Goal: Task Accomplishment & Management: Use online tool/utility

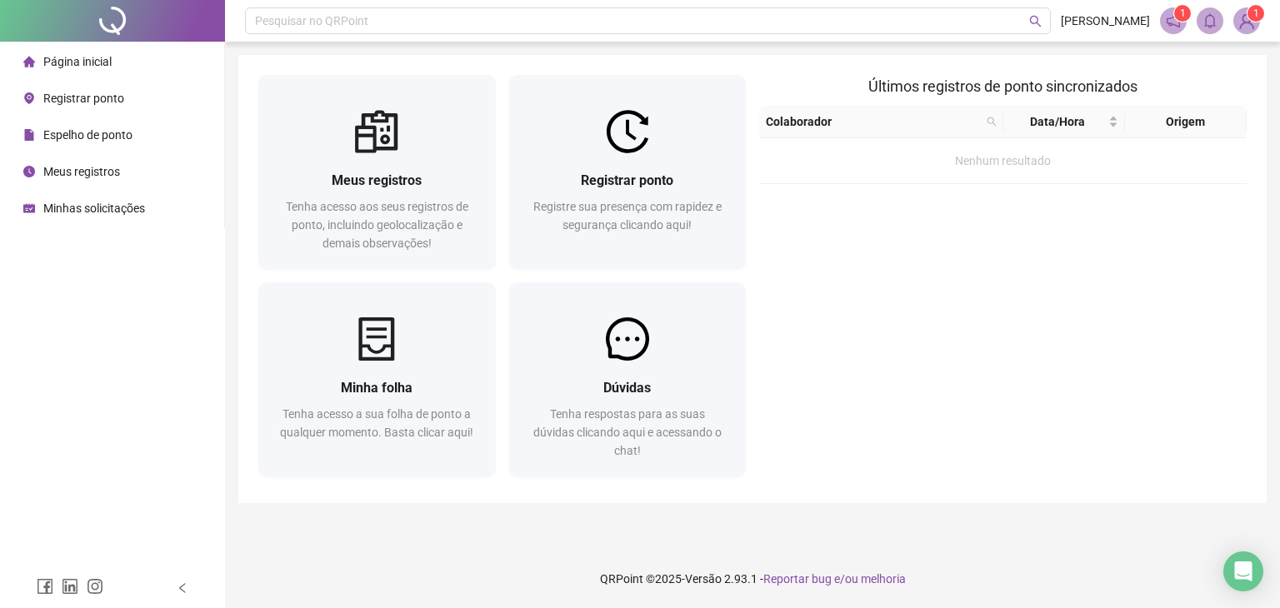
click at [405, 146] on div at bounding box center [376, 131] width 237 height 43
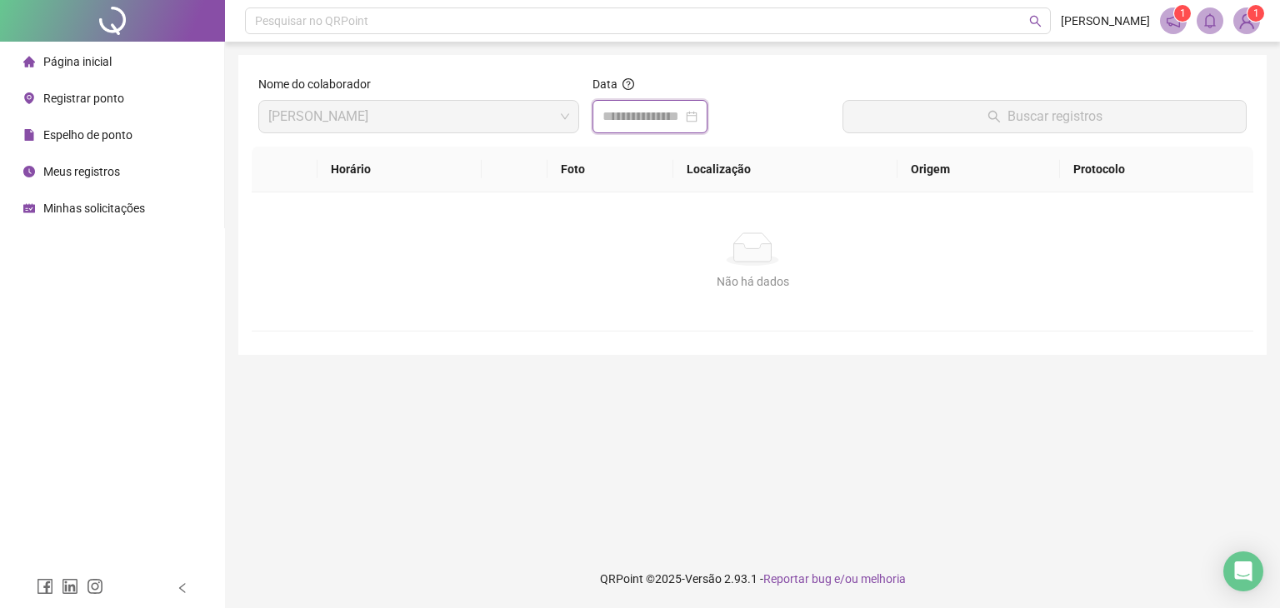
click at [682, 119] on input at bounding box center [642, 117] width 80 height 20
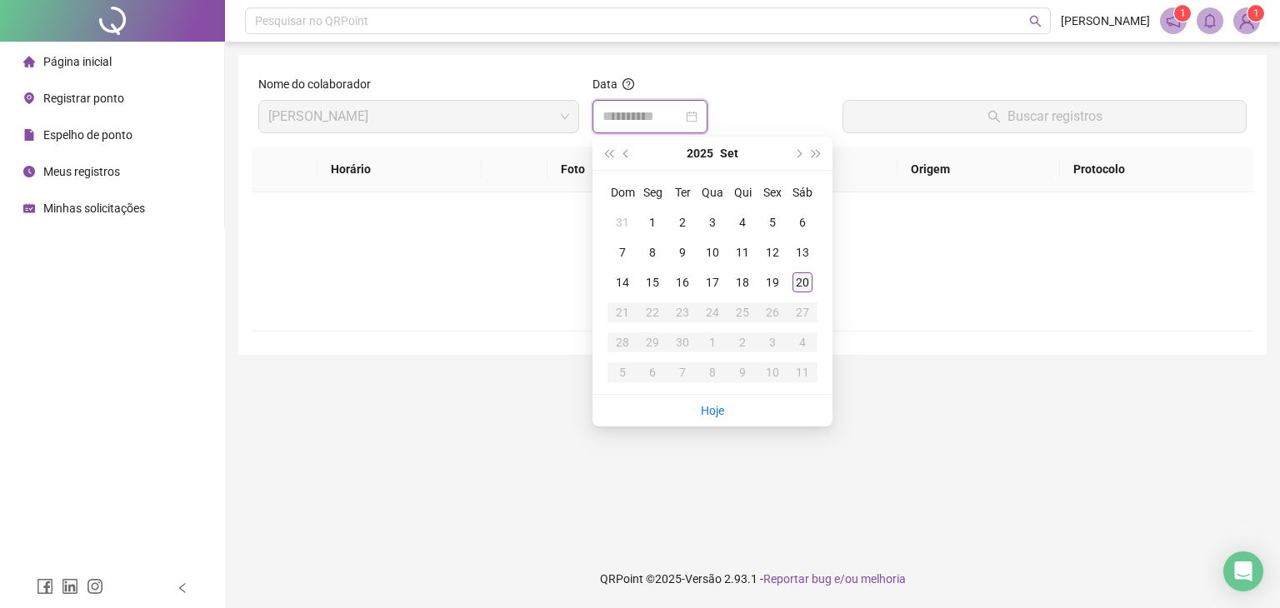
type input "**********"
click at [802, 279] on div "20" at bounding box center [802, 282] width 20 height 20
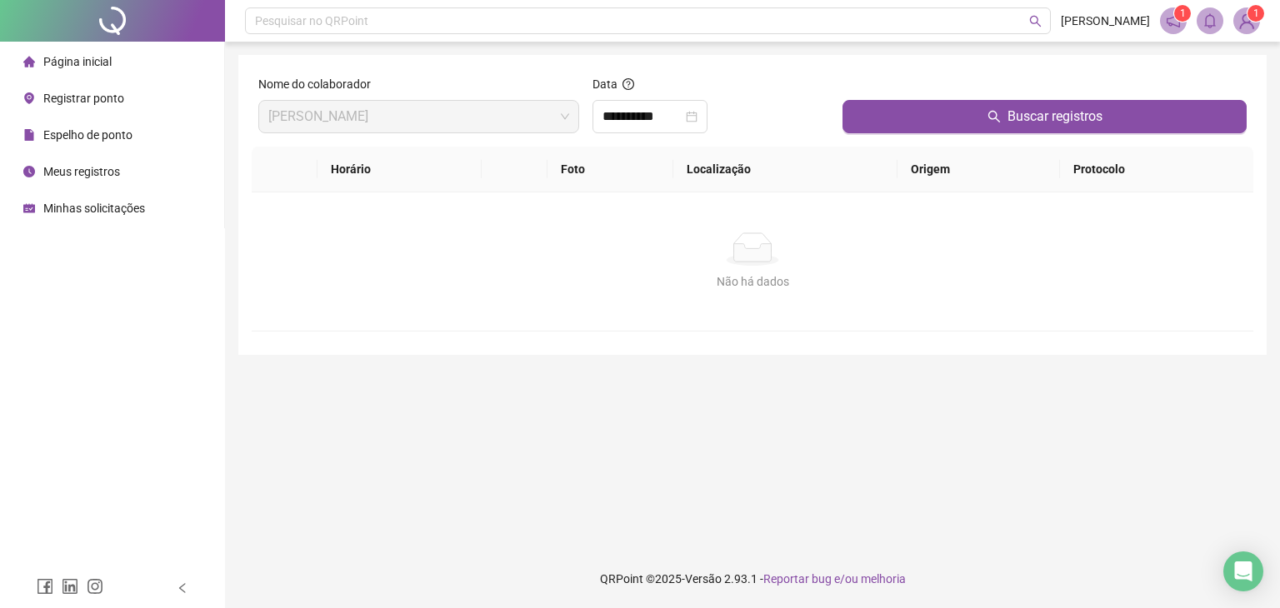
click at [85, 94] on span "Registrar ponto" at bounding box center [83, 98] width 81 height 13
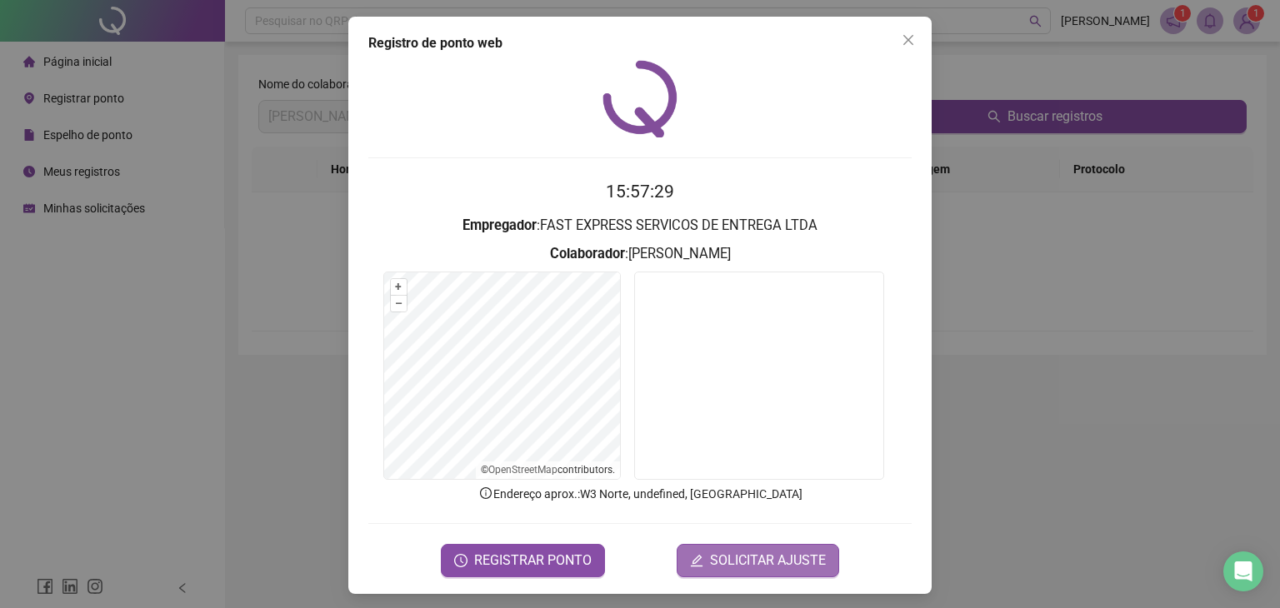
click at [779, 562] on span "SOLICITAR AJUSTE" at bounding box center [768, 561] width 116 height 20
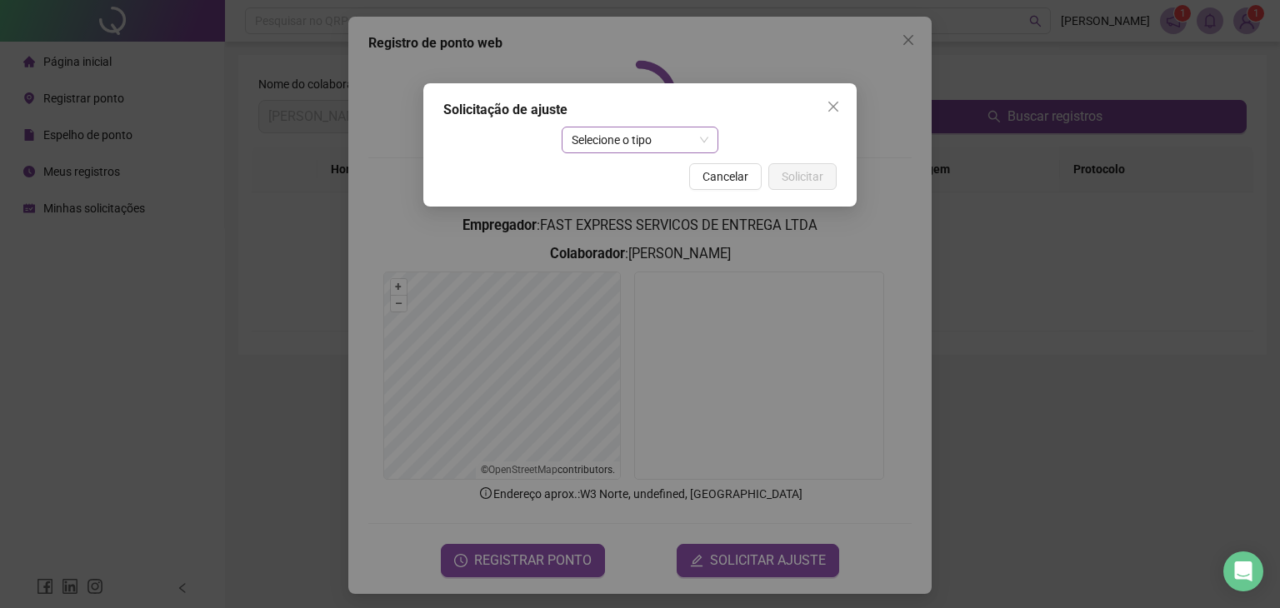
click at [668, 142] on span "Selecione o tipo" at bounding box center [640, 139] width 137 height 25
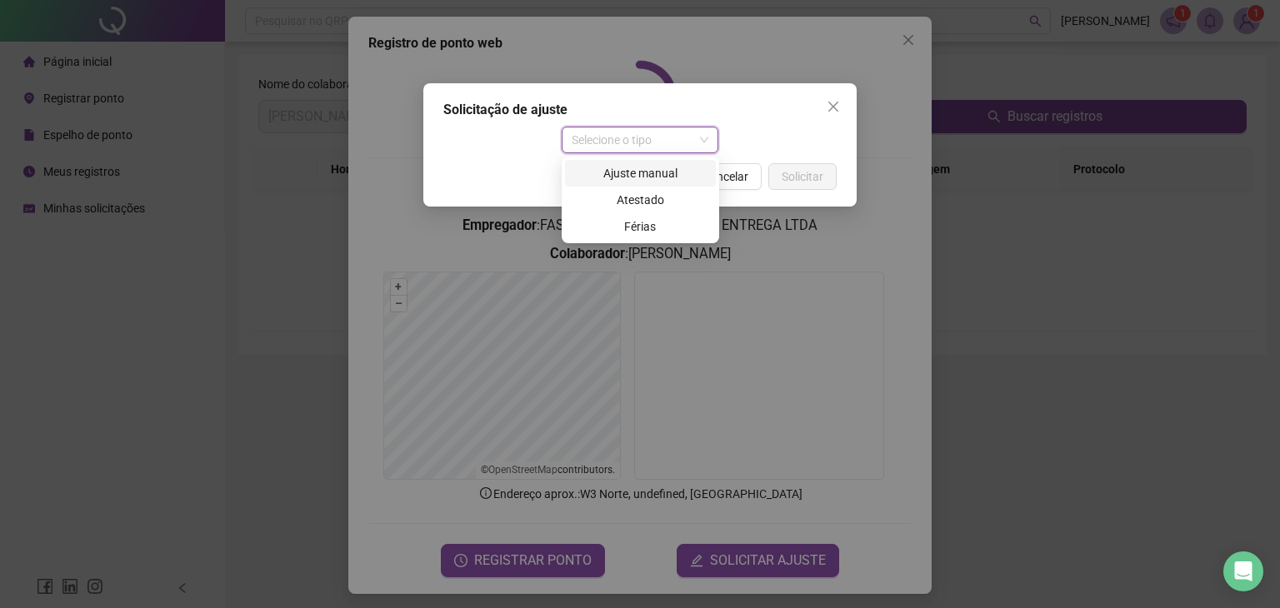
click at [658, 177] on div "Ajuste manual" at bounding box center [640, 173] width 131 height 18
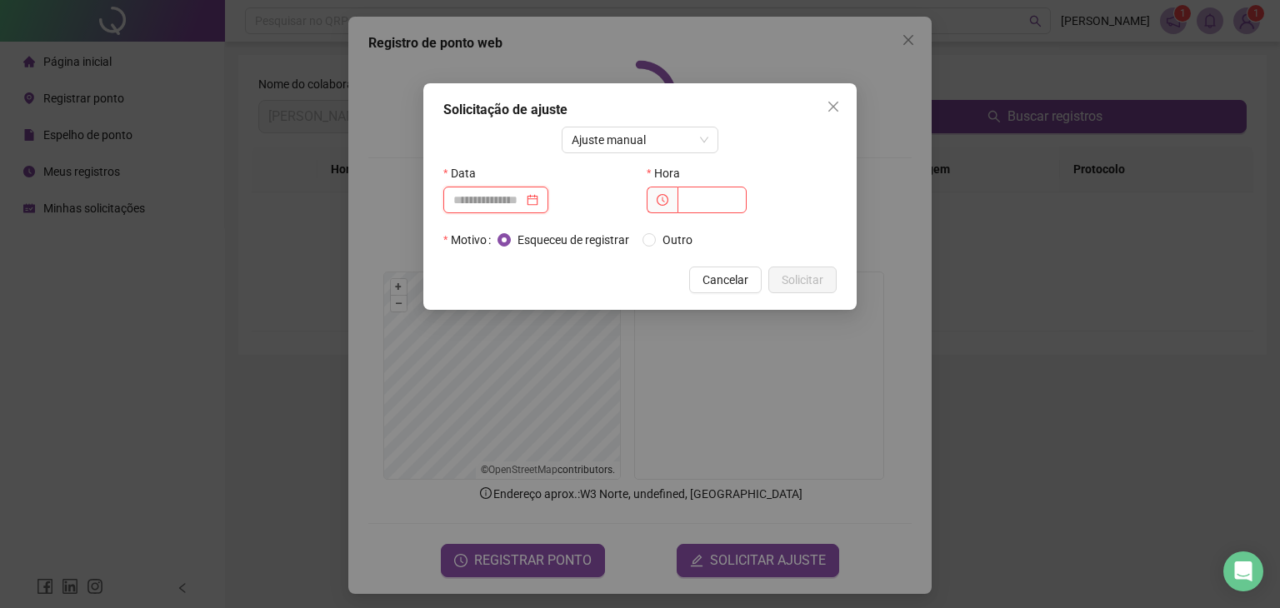
click at [467, 199] on input at bounding box center [488, 200] width 70 height 18
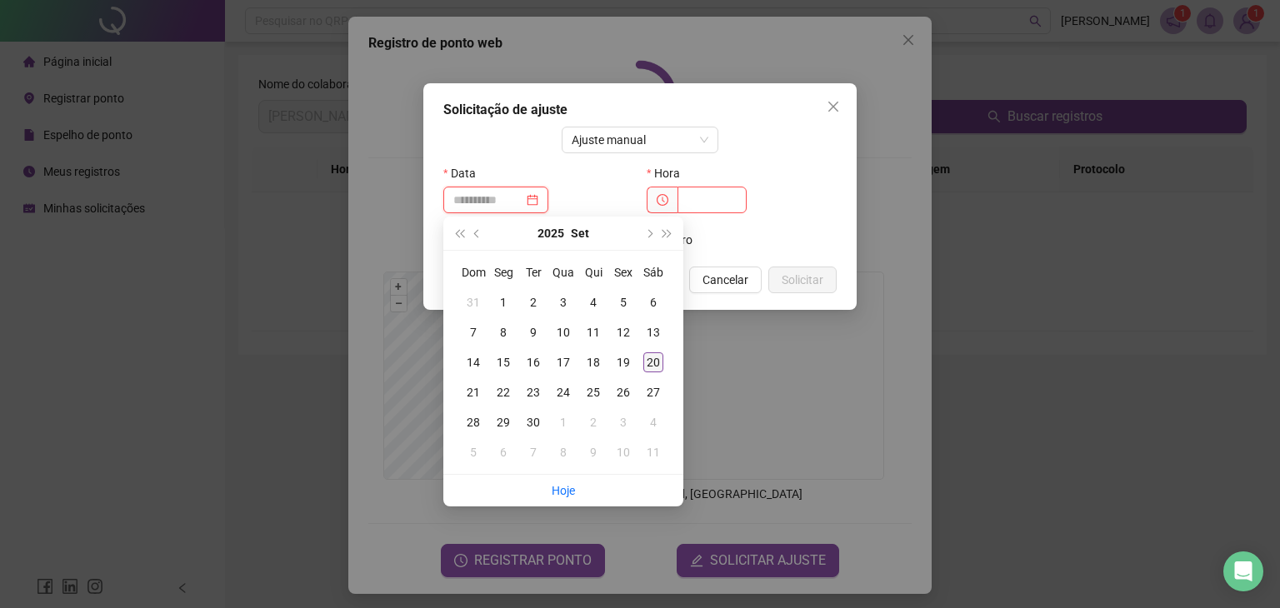
type input "**********"
click at [657, 363] on div "20" at bounding box center [653, 362] width 20 height 20
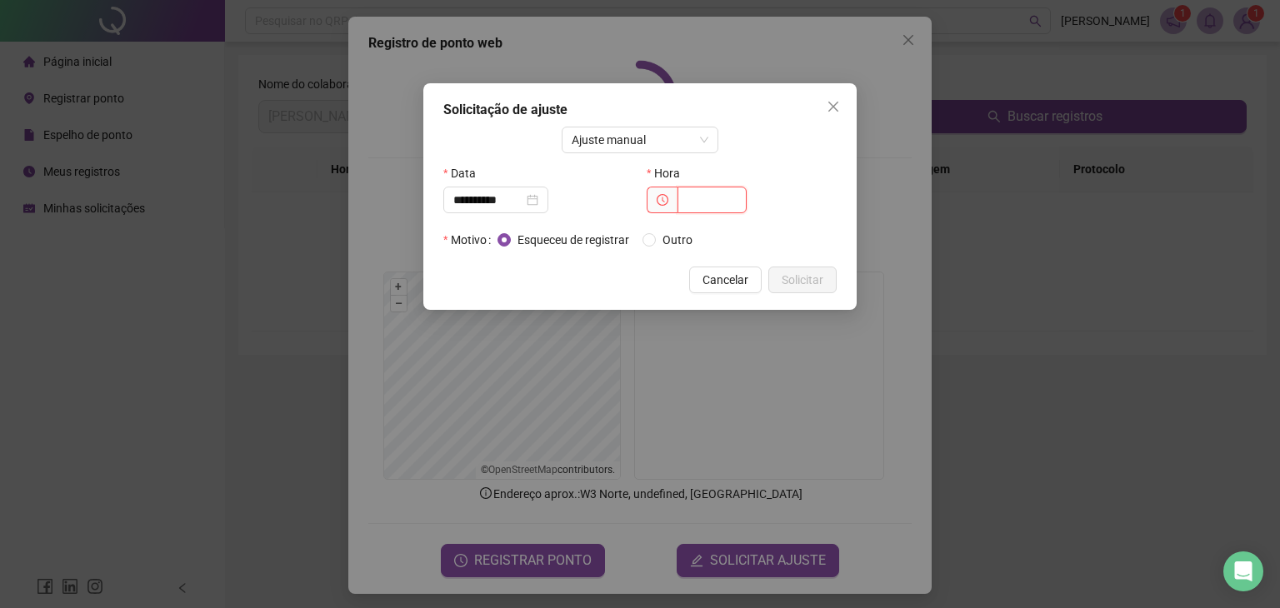
click at [699, 201] on input "text" at bounding box center [711, 200] width 69 height 27
type input "*****"
click at [797, 282] on span "Solicitar" at bounding box center [803, 280] width 42 height 18
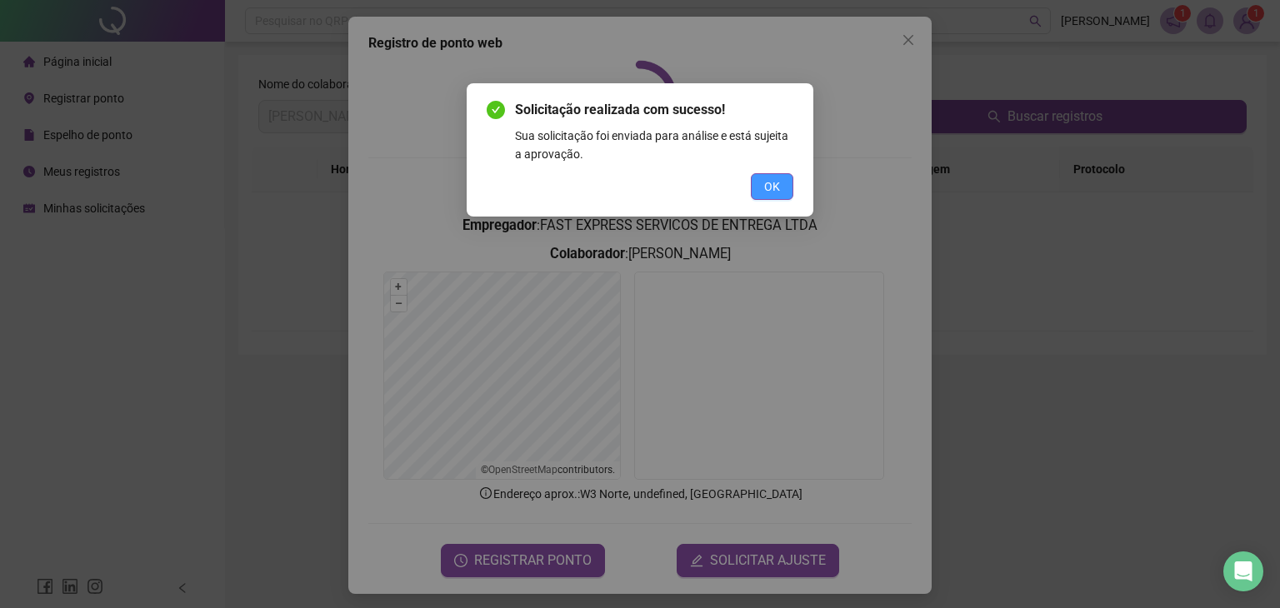
click at [770, 186] on span "OK" at bounding box center [772, 186] width 16 height 18
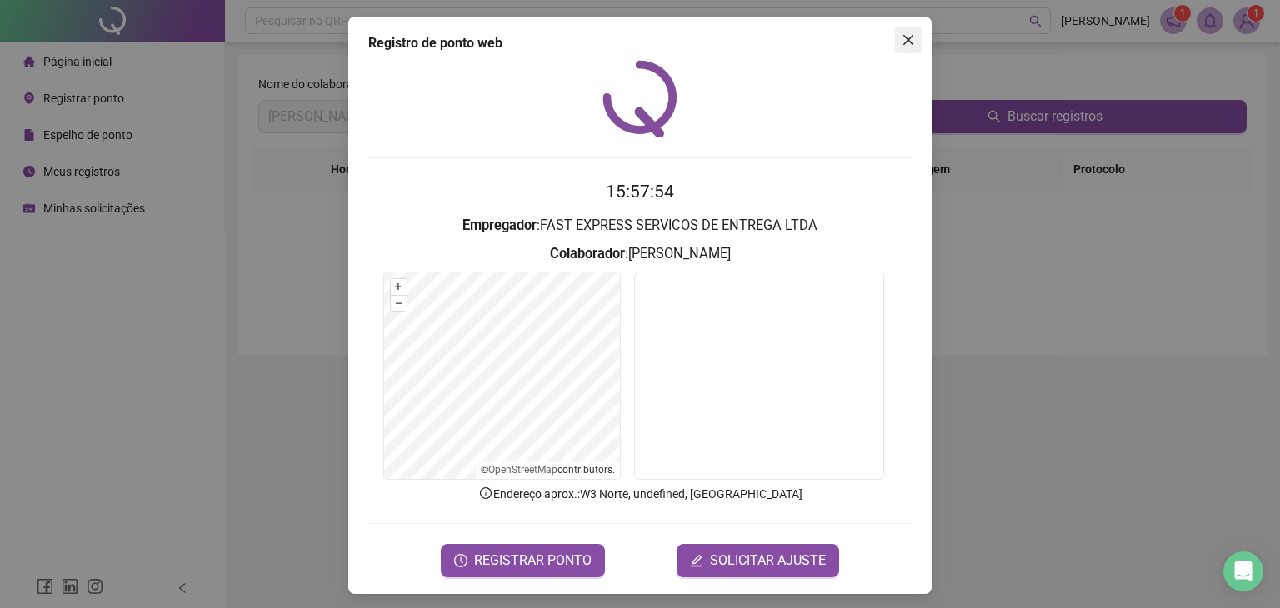
click at [903, 37] on icon "close" at bounding box center [908, 39] width 13 height 13
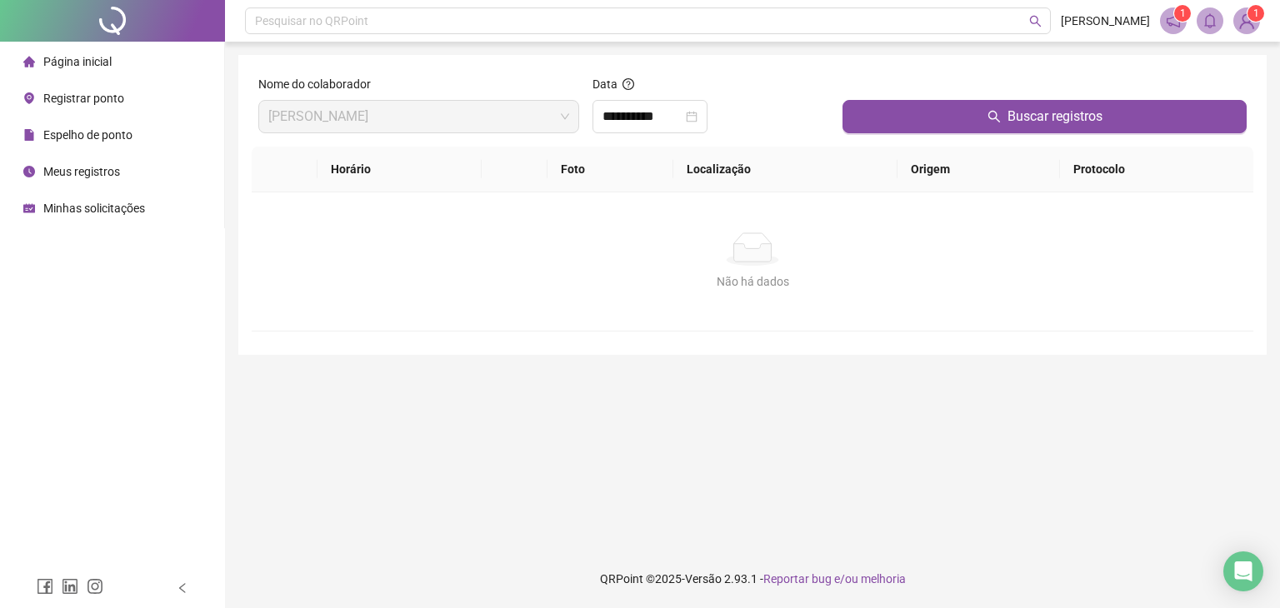
click at [112, 102] on span "Registrar ponto" at bounding box center [83, 98] width 81 height 13
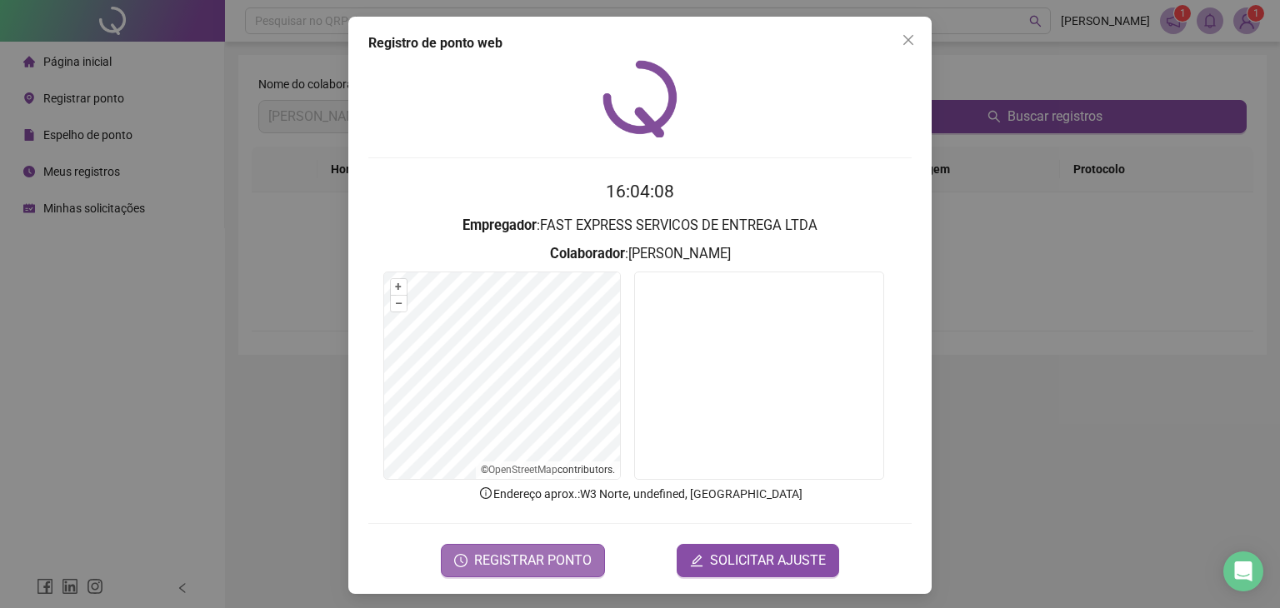
click at [550, 556] on span "REGISTRAR PONTO" at bounding box center [532, 561] width 117 height 20
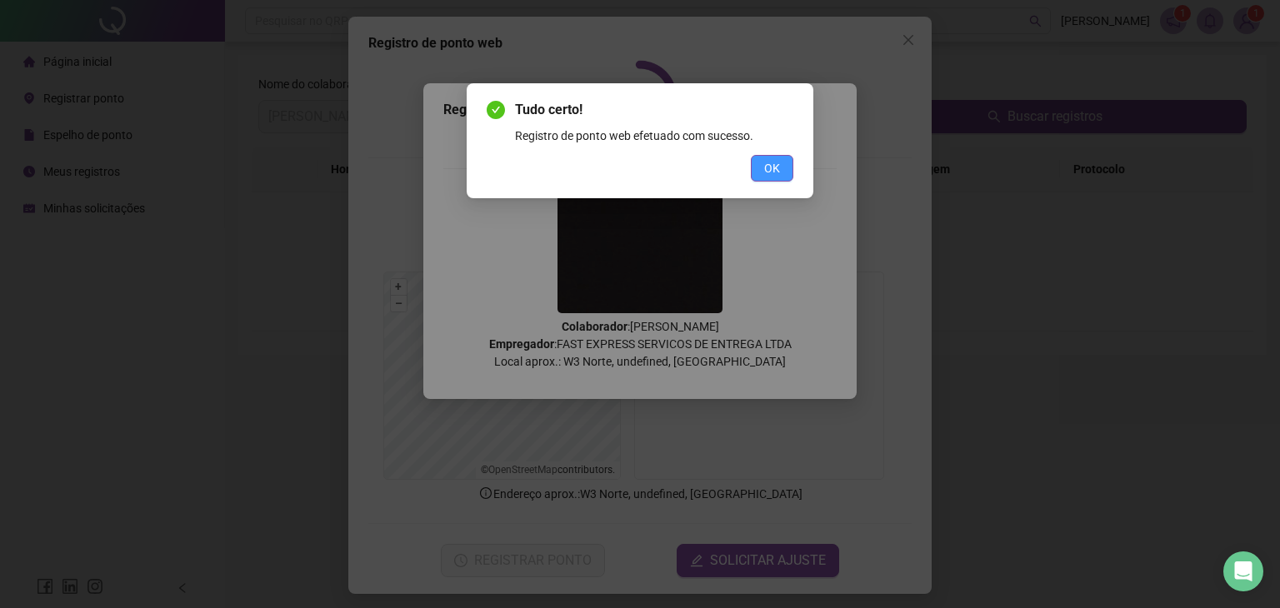
click at [767, 163] on span "OK" at bounding box center [772, 168] width 16 height 18
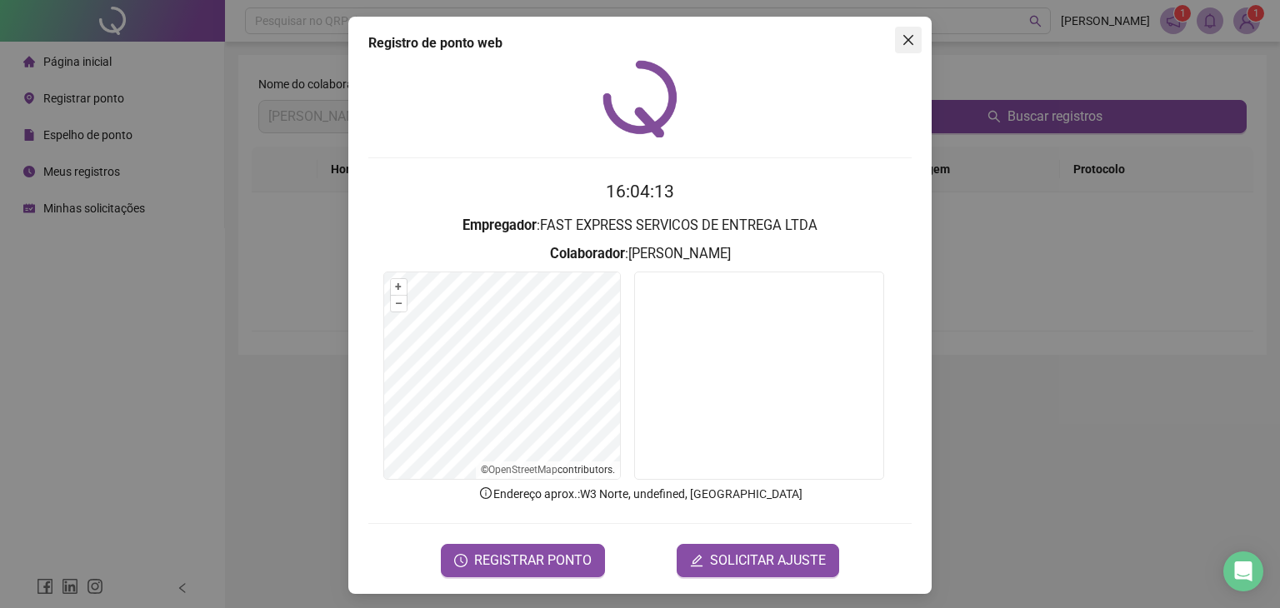
click at [902, 36] on icon "close" at bounding box center [908, 39] width 13 height 13
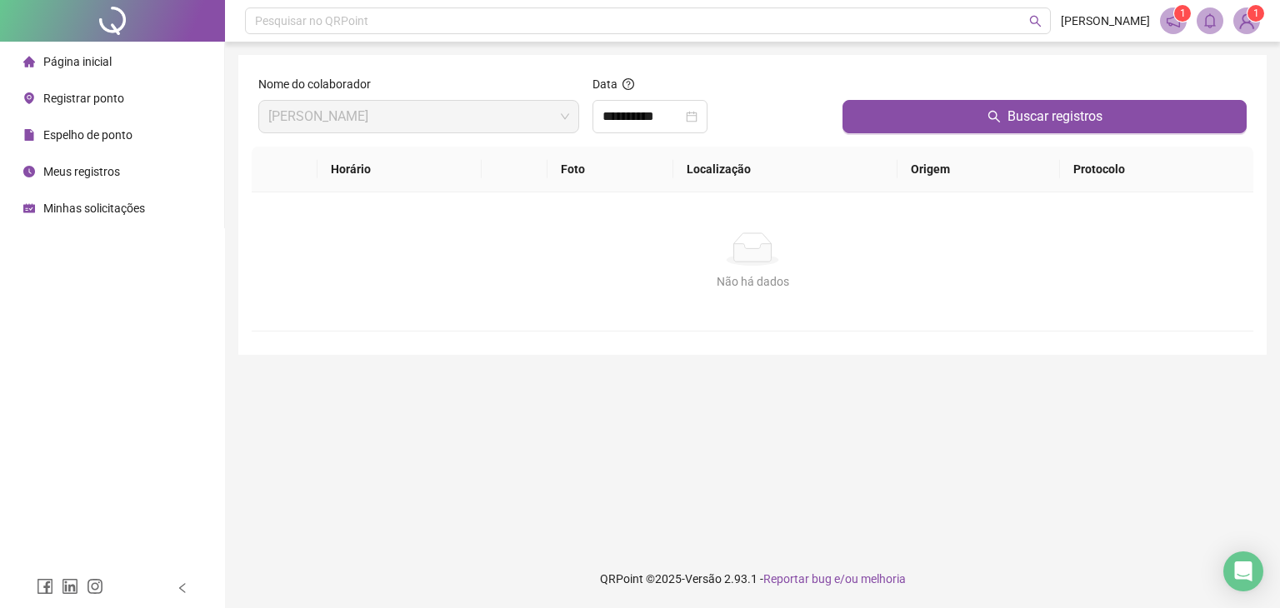
click at [90, 137] on span "Espelho de ponto" at bounding box center [87, 134] width 89 height 13
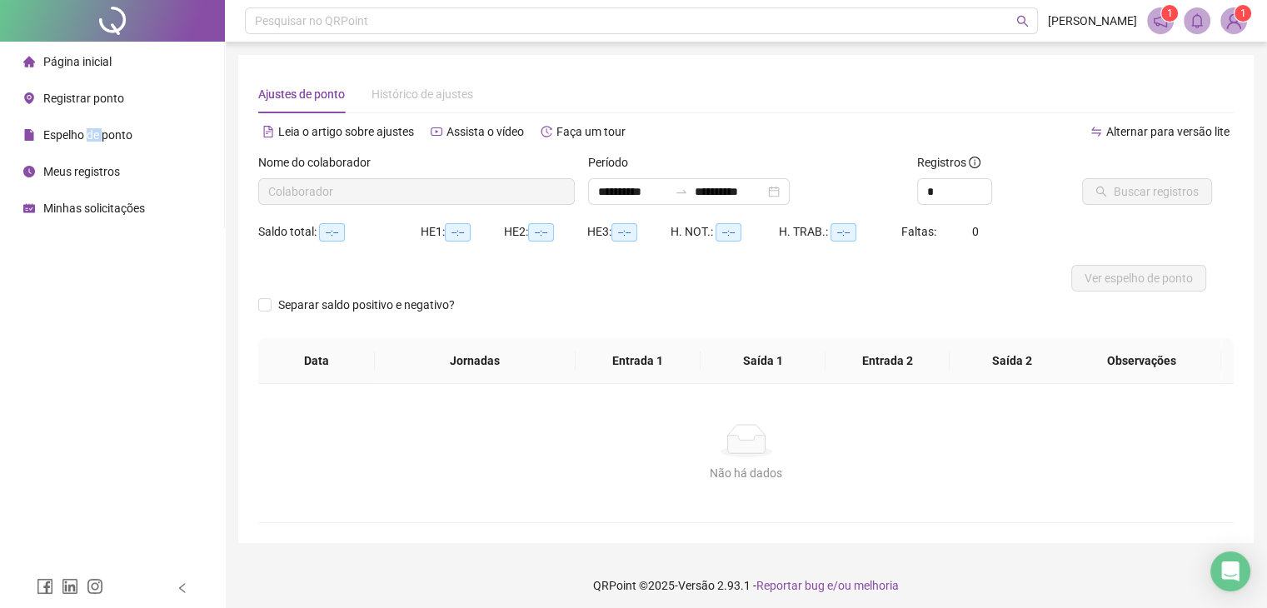
type input "**********"
click at [87, 60] on span "Página inicial" at bounding box center [77, 61] width 68 height 13
click at [86, 61] on span "Página inicial" at bounding box center [77, 61] width 68 height 13
